Goal: Information Seeking & Learning: Learn about a topic

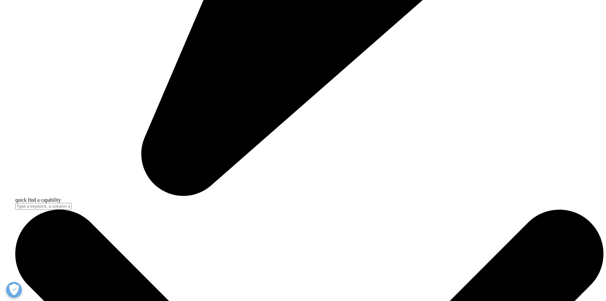
scroll to position [409, 0]
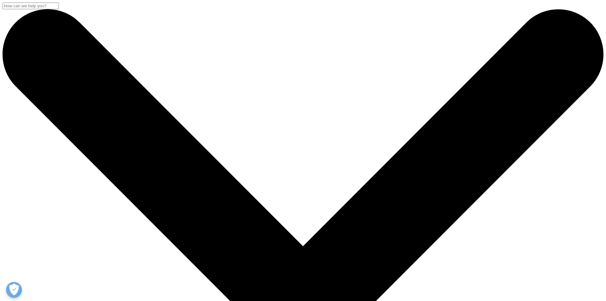
drag, startPoint x: 341, startPoint y: 181, endPoint x: 332, endPoint y: 169, distance: 14.6
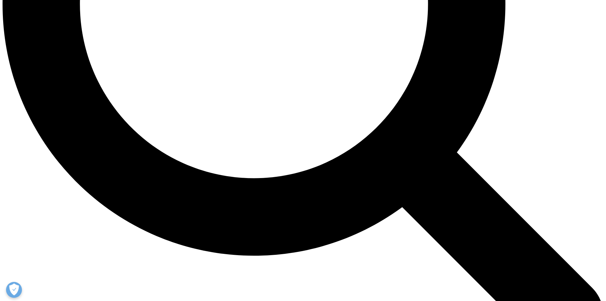
scroll to position [668, 0]
